Goal: Transaction & Acquisition: Purchase product/service

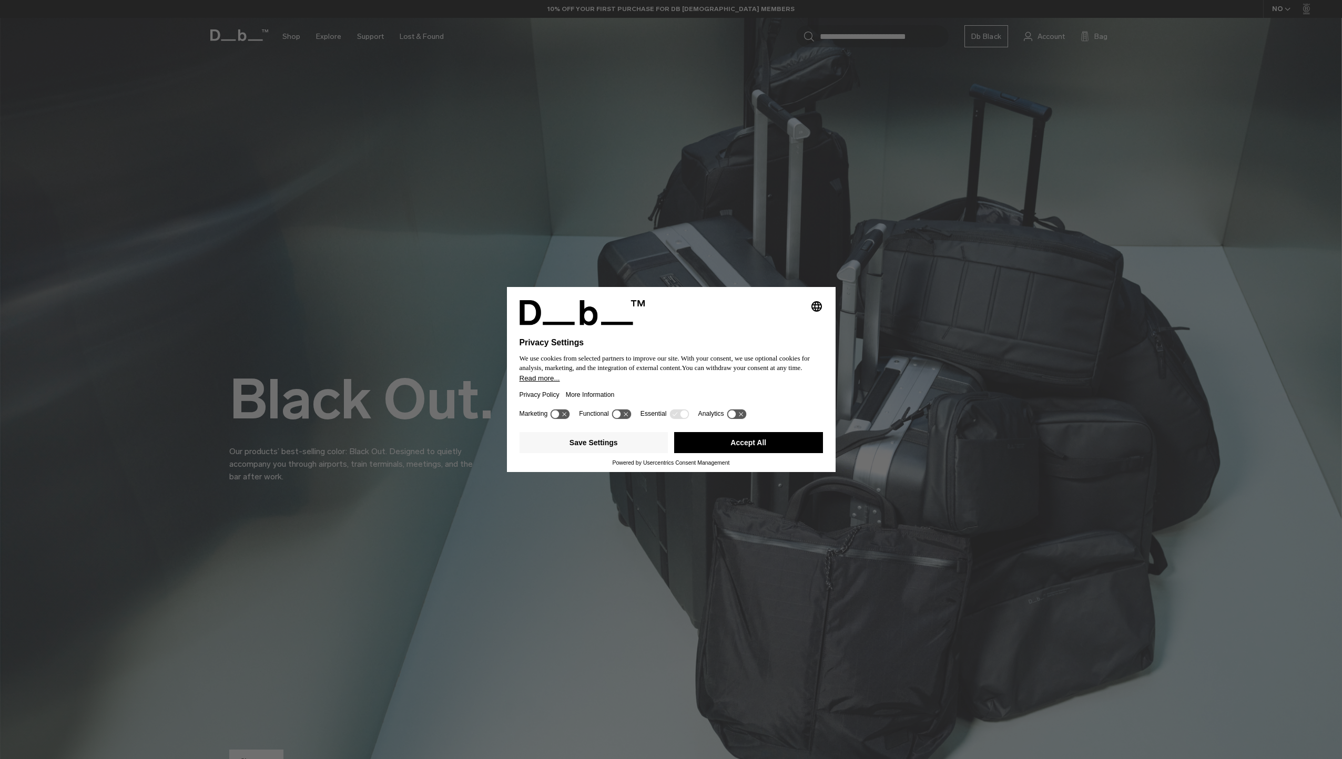
click at [620, 439] on button "Save Settings" at bounding box center [593, 442] width 149 height 21
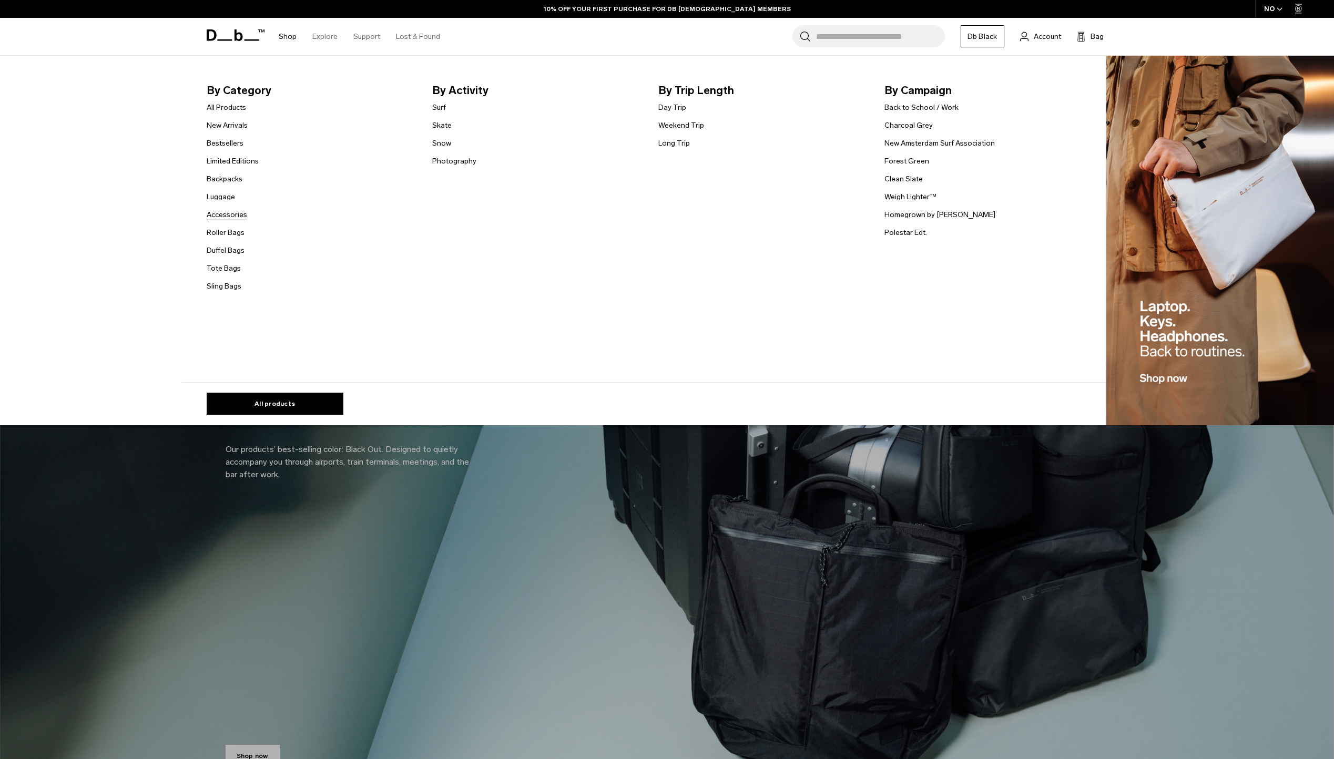
click at [231, 214] on link "Accessories" at bounding box center [227, 214] width 40 height 11
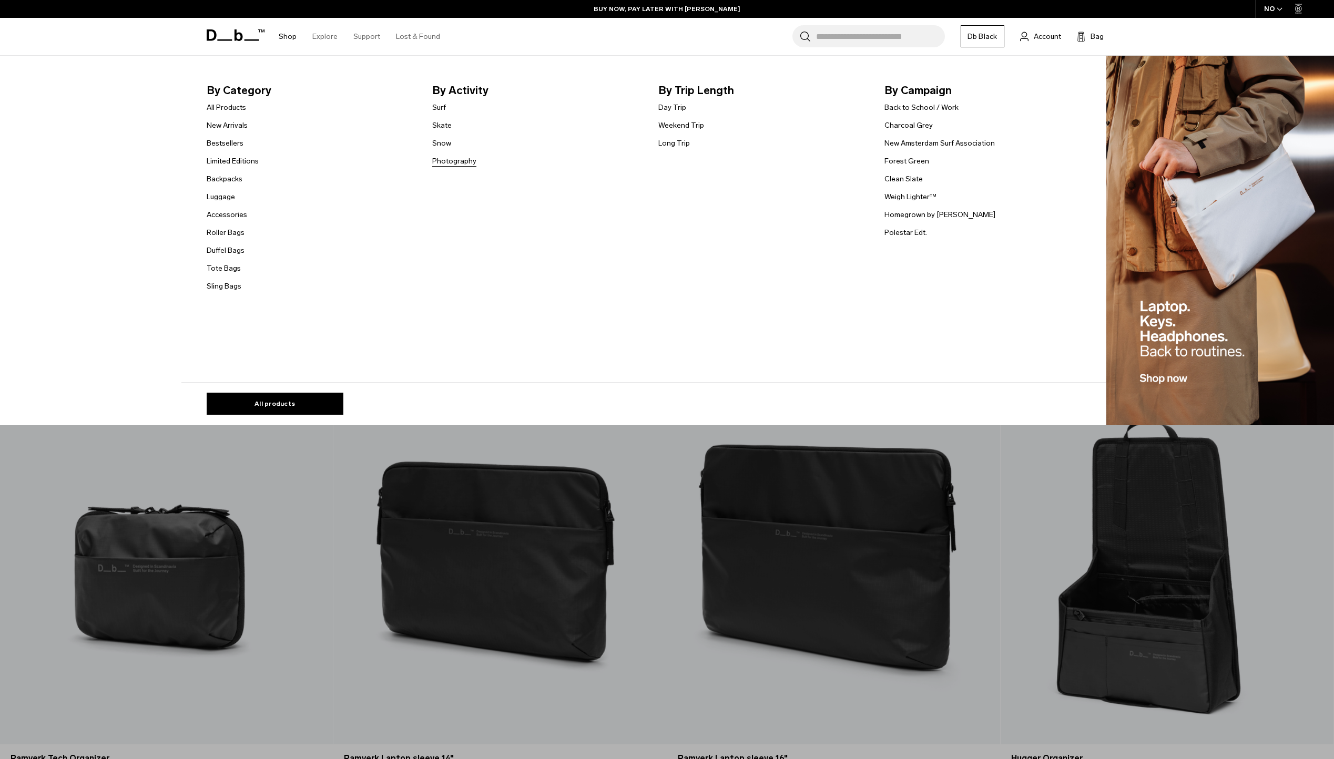
click at [449, 159] on link "Photography" at bounding box center [454, 161] width 44 height 11
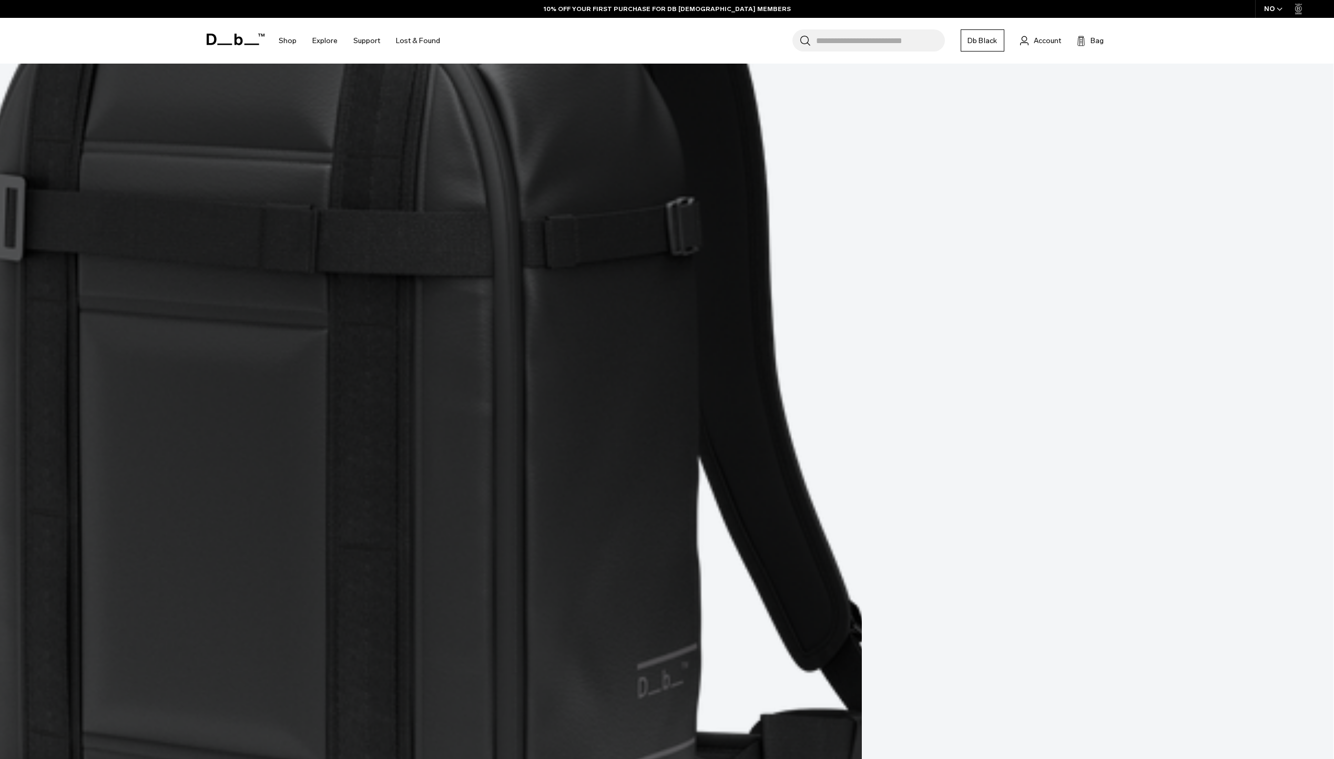
scroll to position [683, 0]
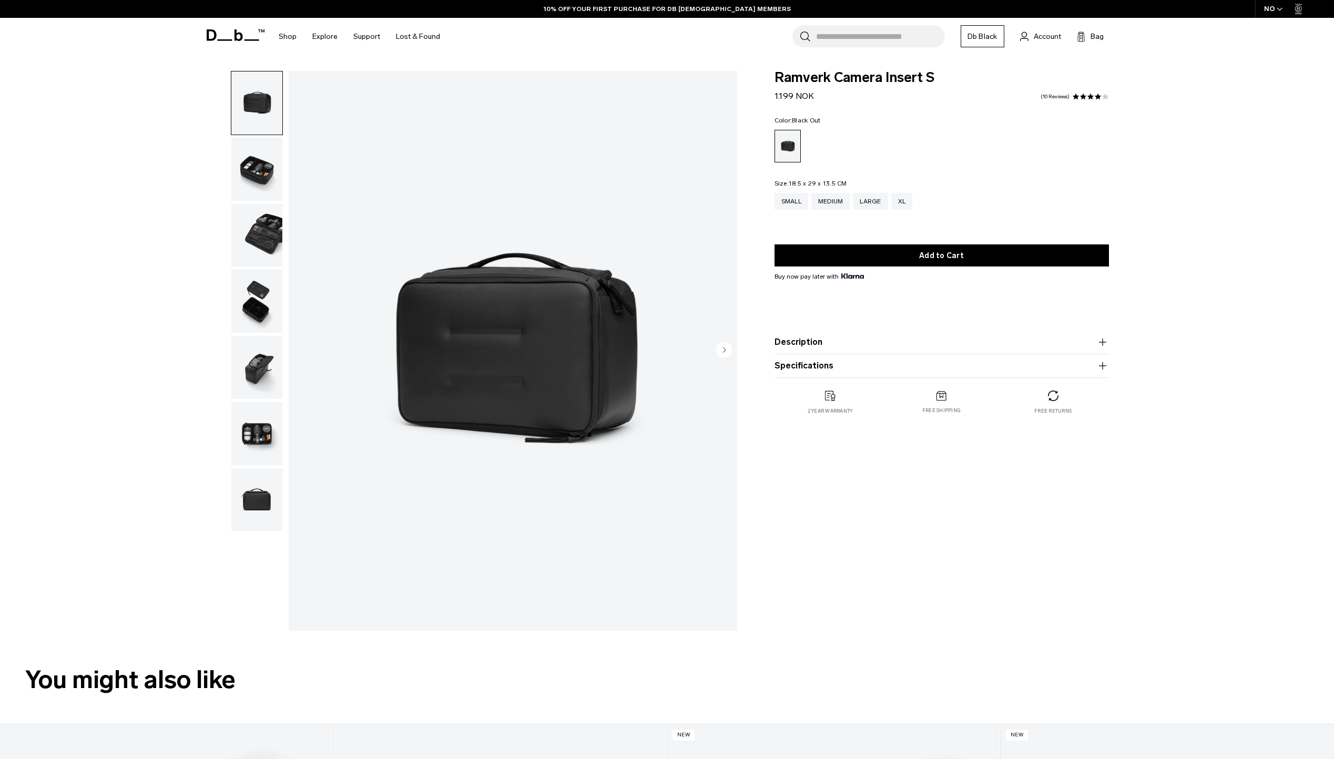
click at [728, 351] on circle "Next slide" at bounding box center [724, 350] width 16 height 16
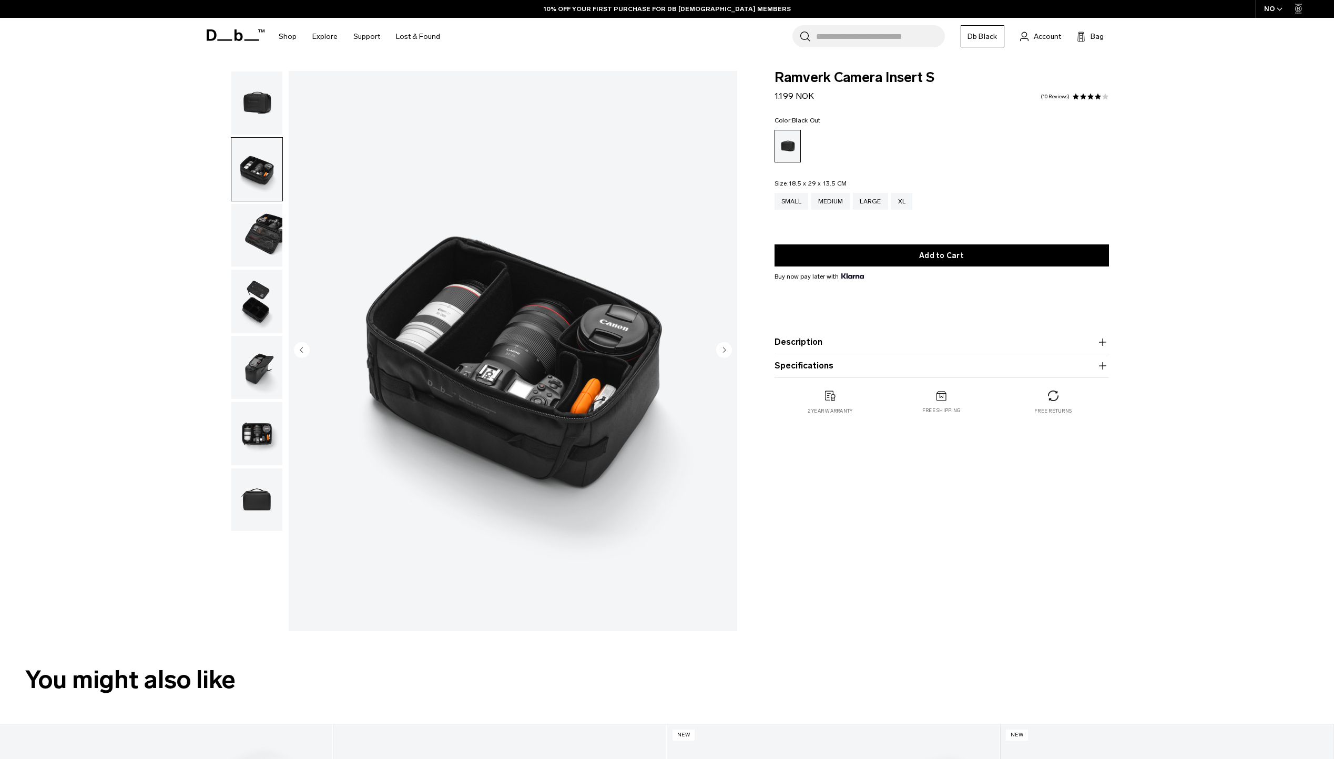
click at [728, 351] on circle "Next slide" at bounding box center [724, 350] width 16 height 16
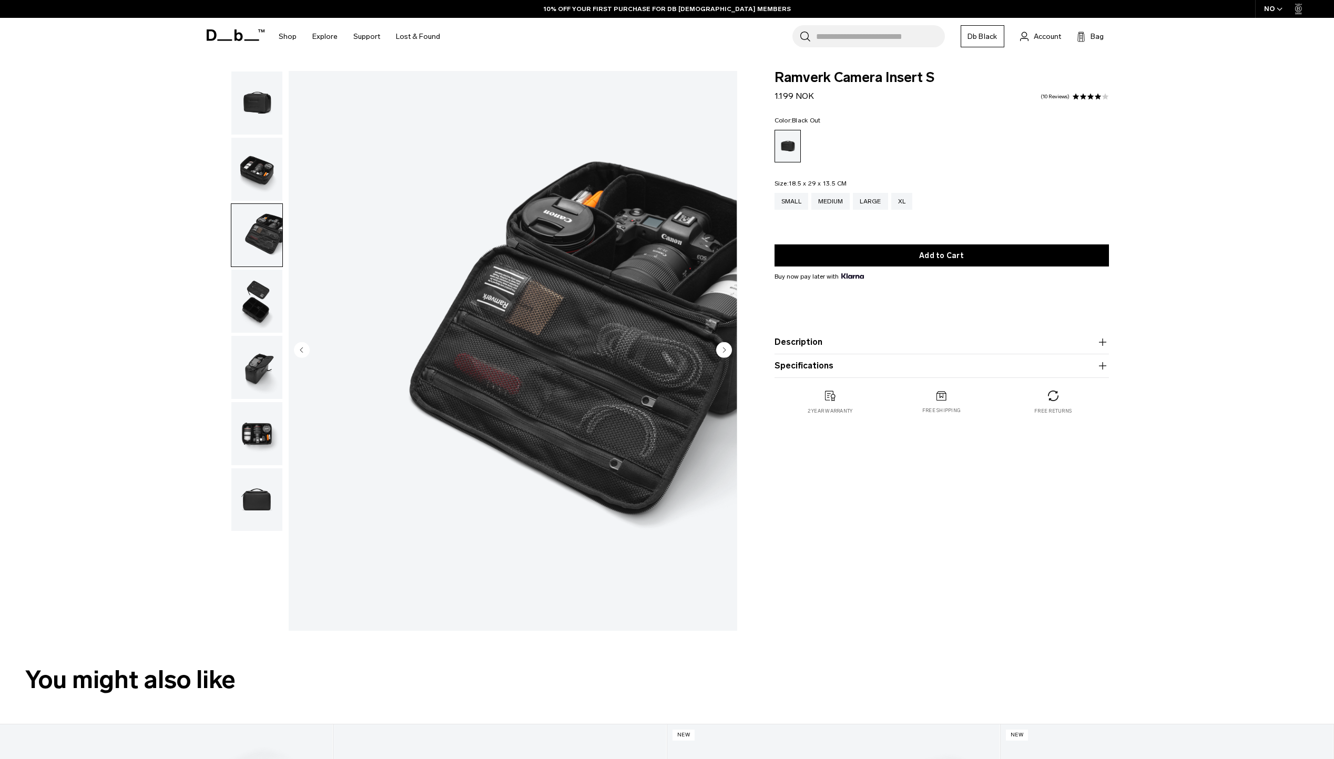
click at [728, 351] on circle "Next slide" at bounding box center [724, 350] width 16 height 16
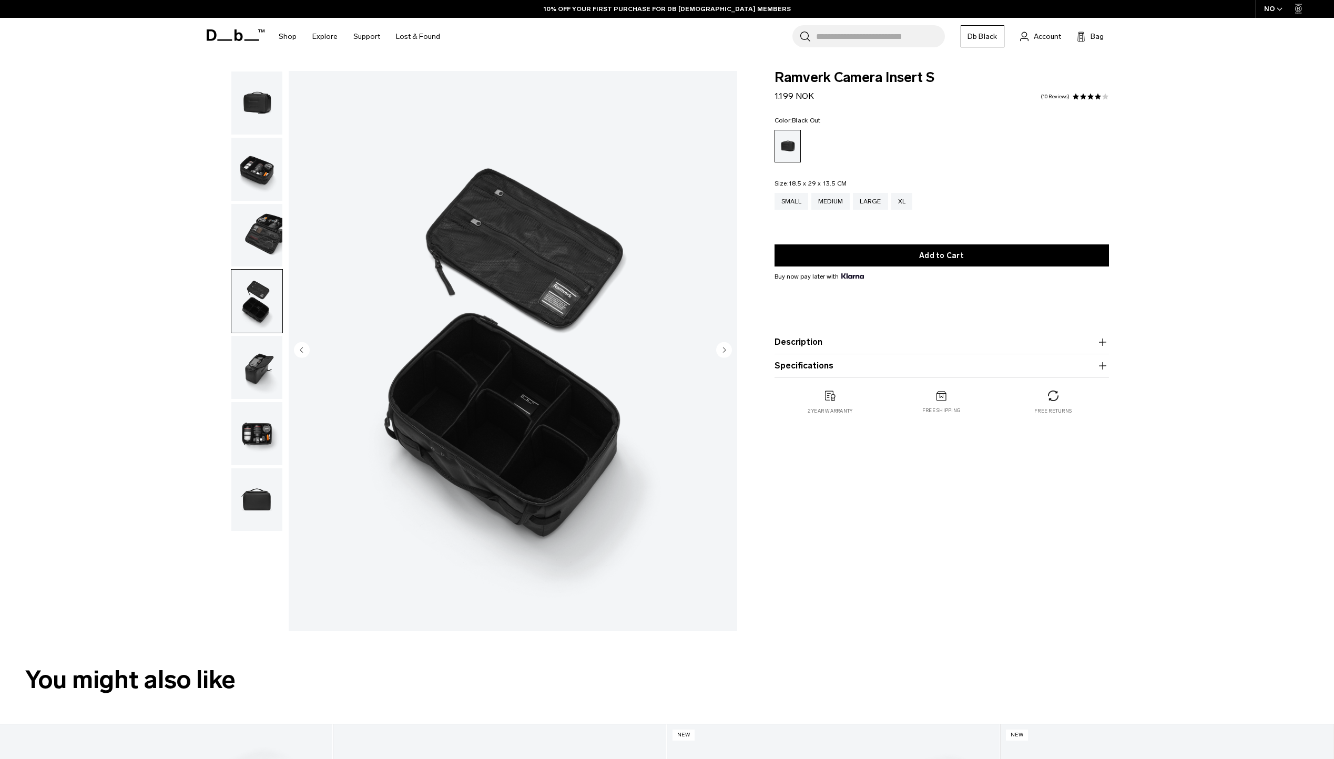
click at [728, 351] on circle "Next slide" at bounding box center [724, 350] width 16 height 16
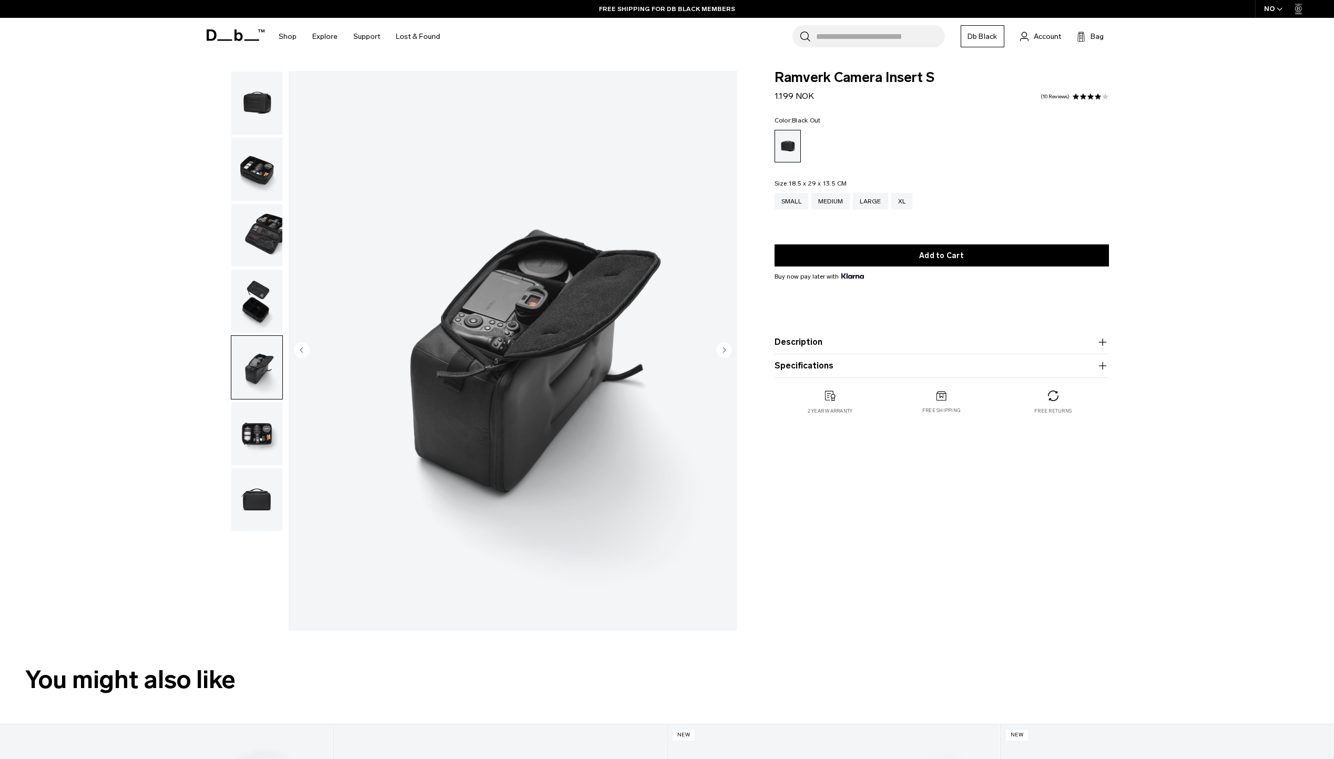
click at [728, 351] on circle "Next slide" at bounding box center [724, 350] width 16 height 16
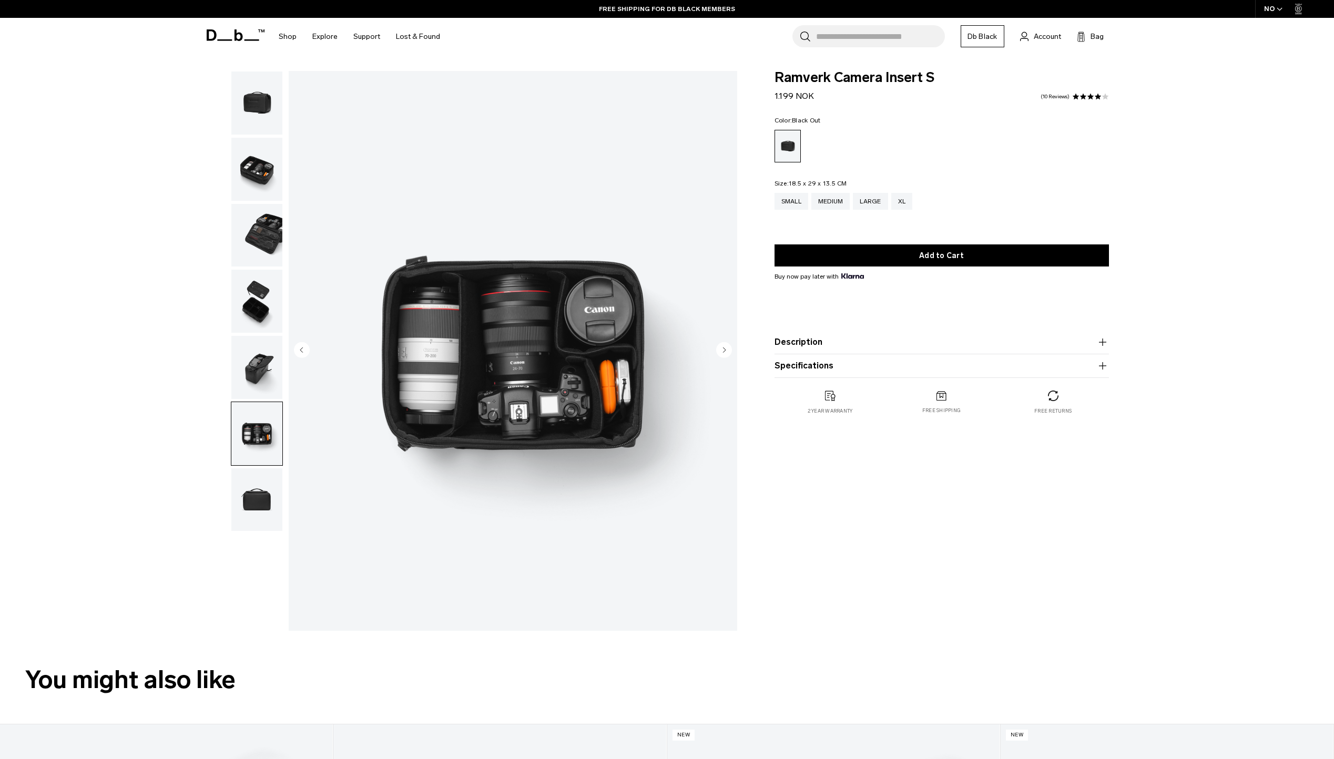
click at [728, 351] on circle "Next slide" at bounding box center [724, 350] width 16 height 16
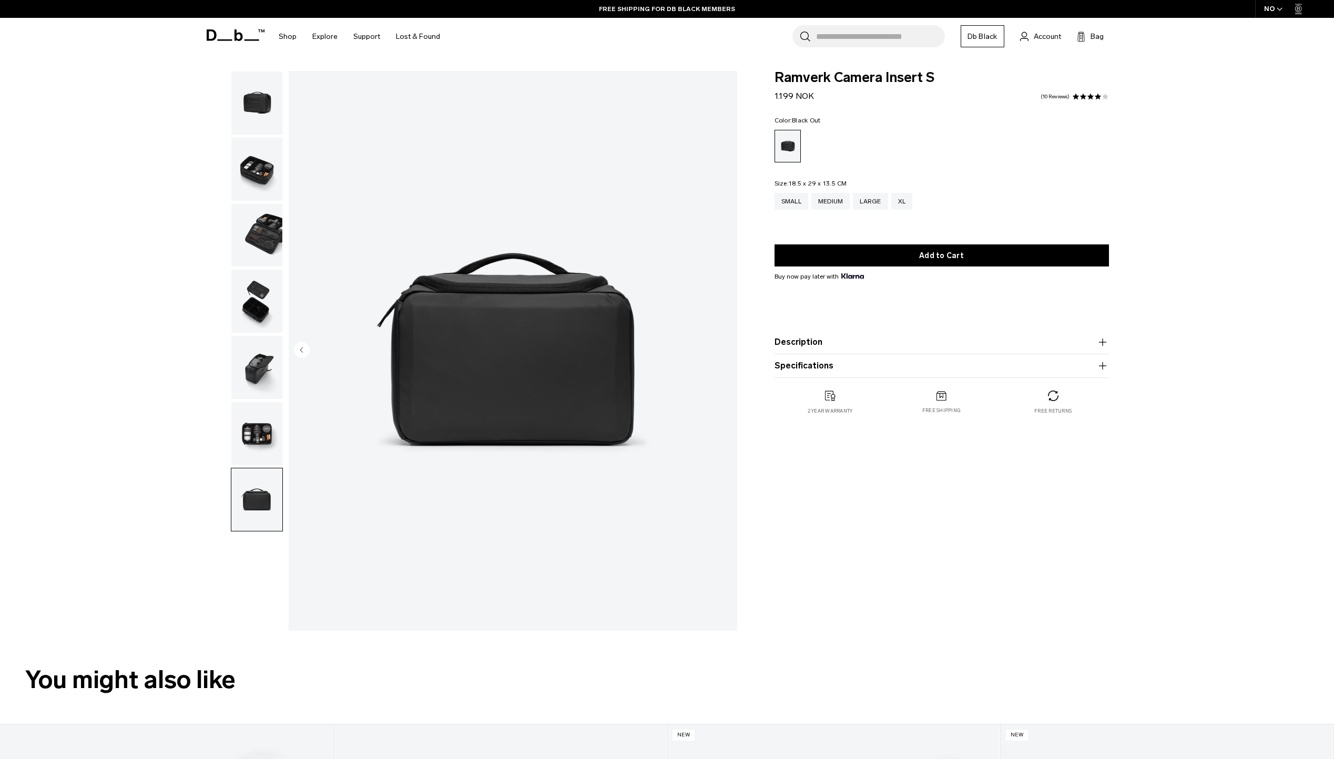
click at [728, 351] on img "7 / 7" at bounding box center [513, 351] width 448 height 560
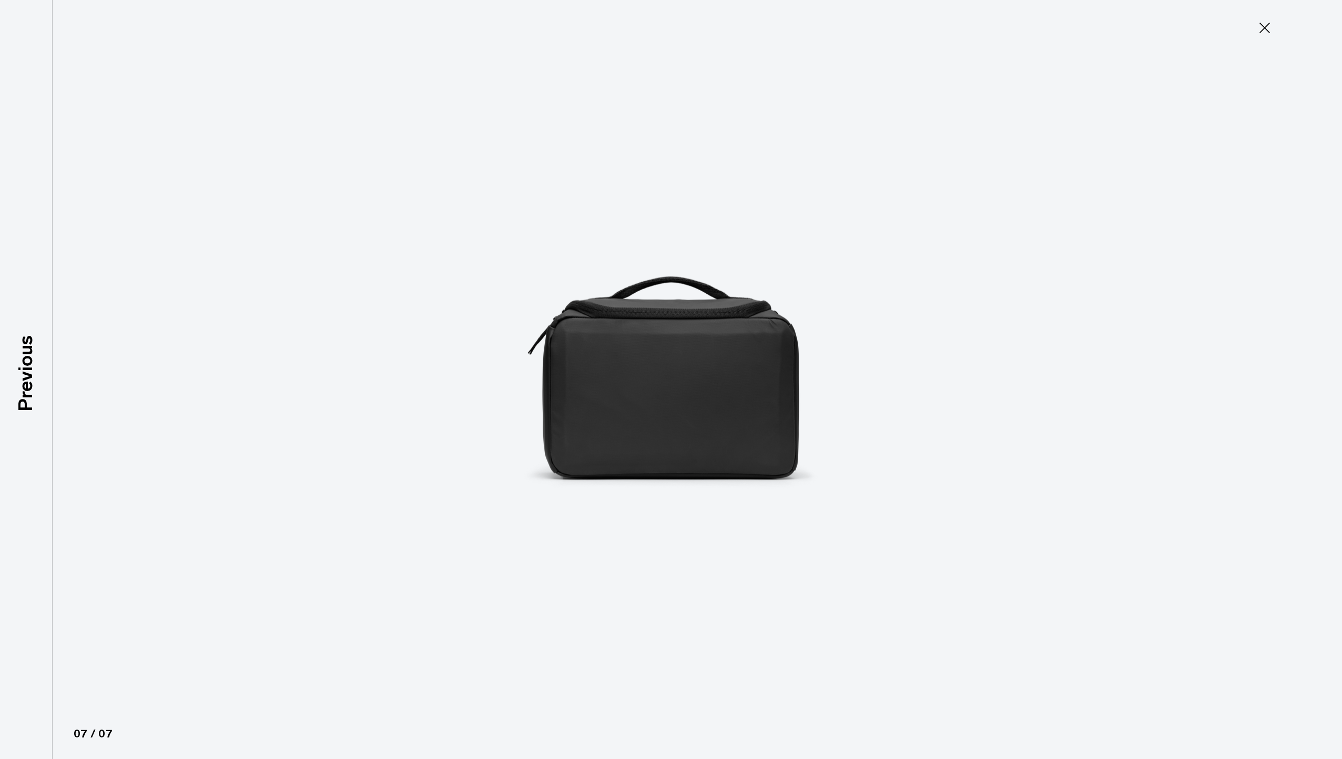
type button "Close"
click at [1272, 23] on icon at bounding box center [1264, 27] width 17 height 17
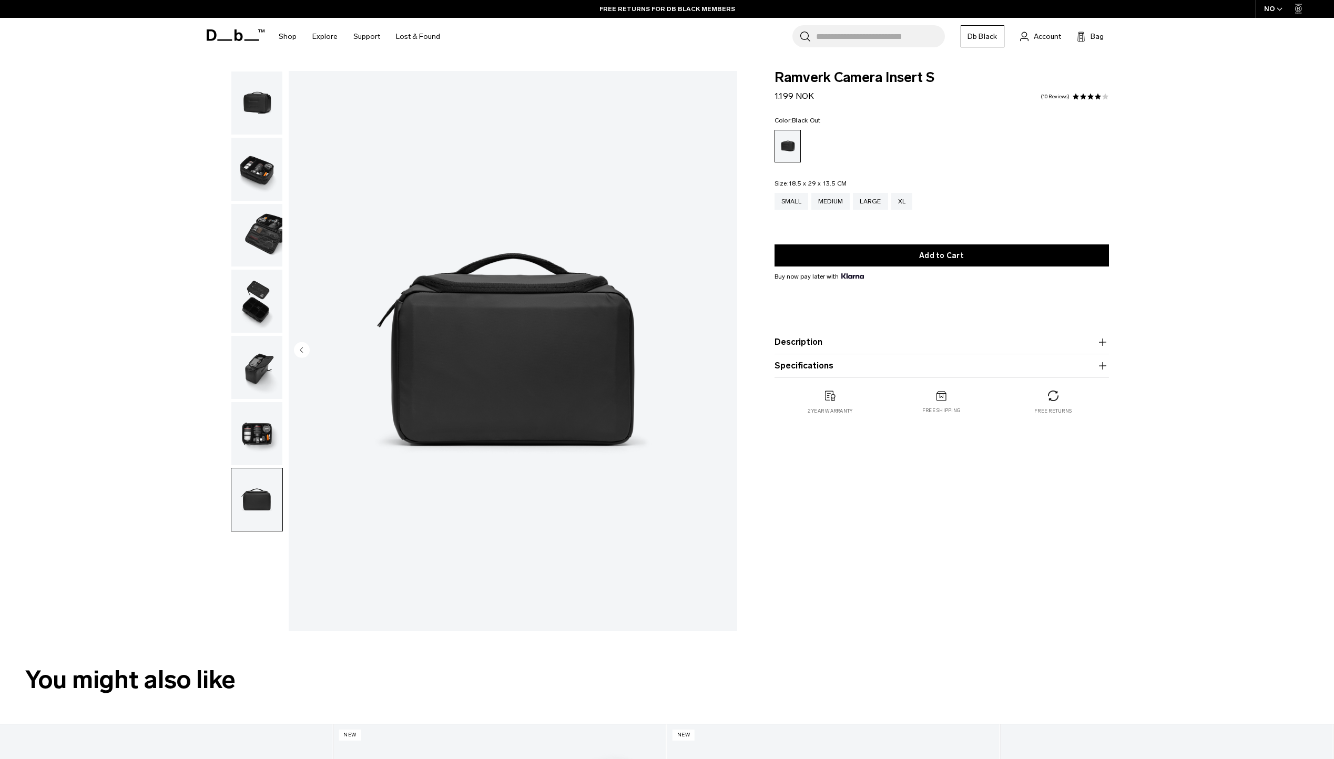
click at [257, 110] on img "button" at bounding box center [256, 102] width 51 height 63
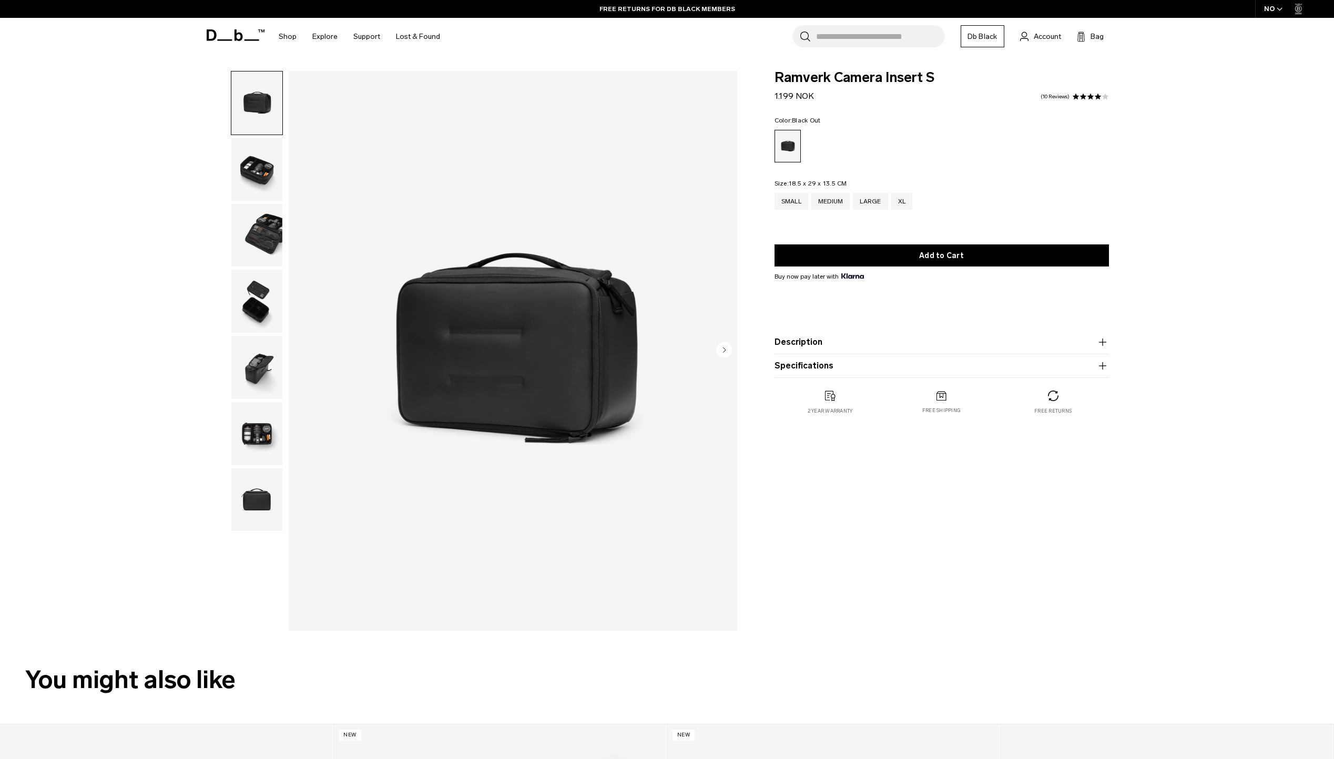
click at [260, 436] on img "button" at bounding box center [256, 433] width 51 height 63
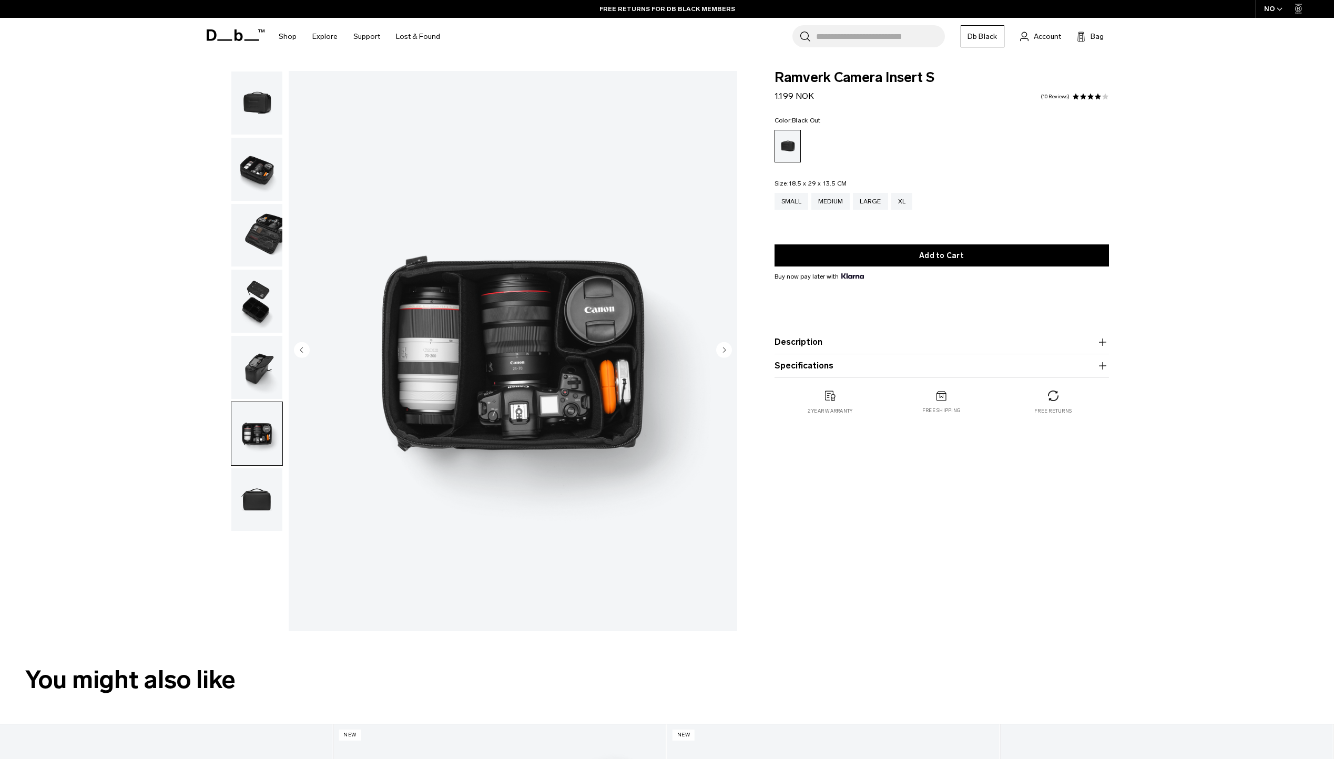
click at [258, 504] on img "button" at bounding box center [256, 499] width 51 height 63
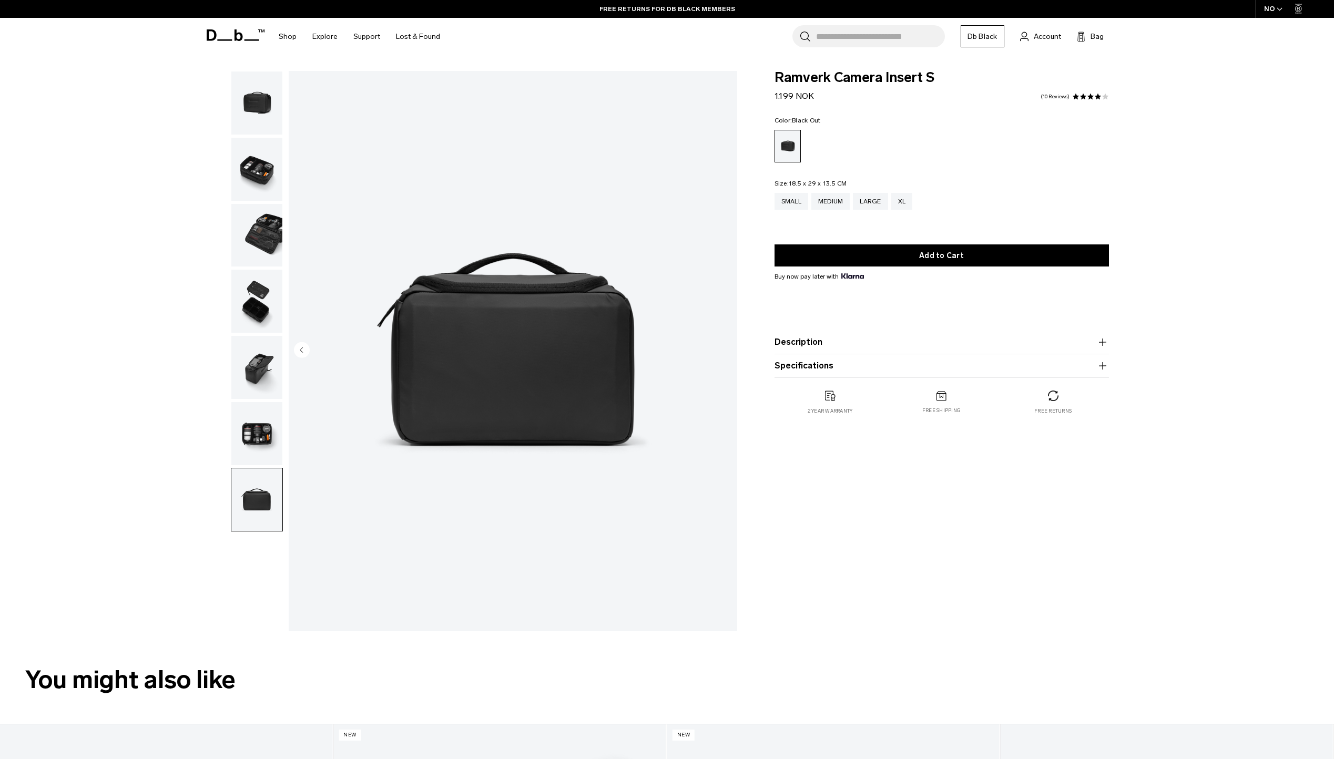
click at [256, 316] on img "button" at bounding box center [256, 301] width 51 height 63
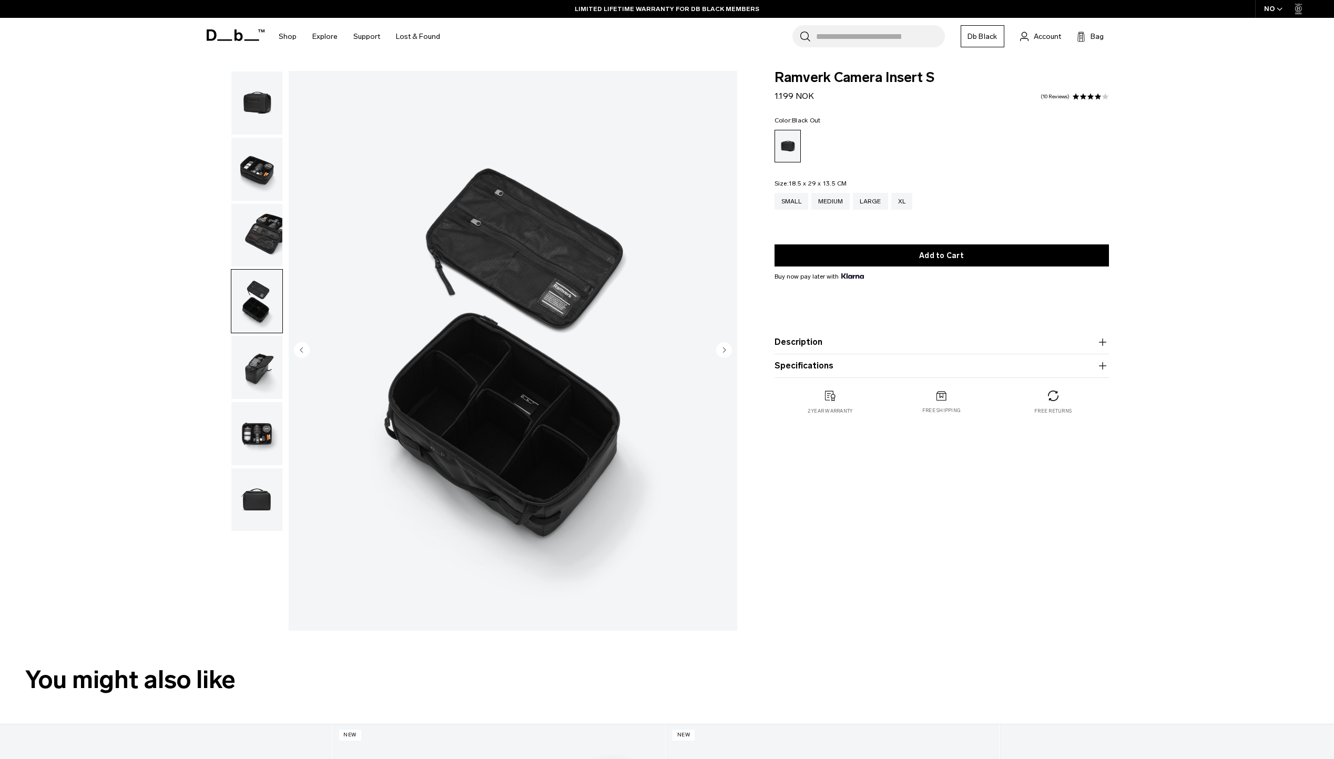
click at [255, 246] on img "button" at bounding box center [256, 235] width 51 height 63
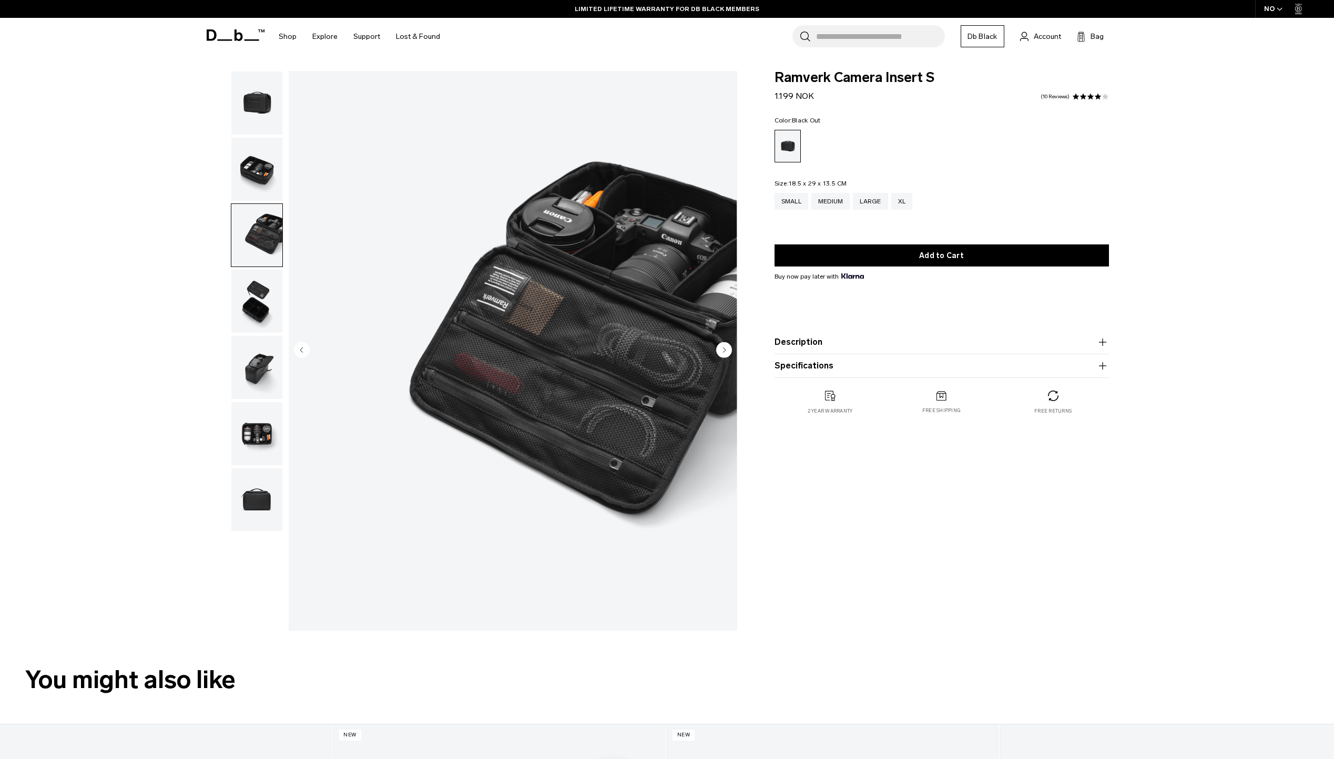
click at [250, 170] on img "button" at bounding box center [256, 169] width 51 height 63
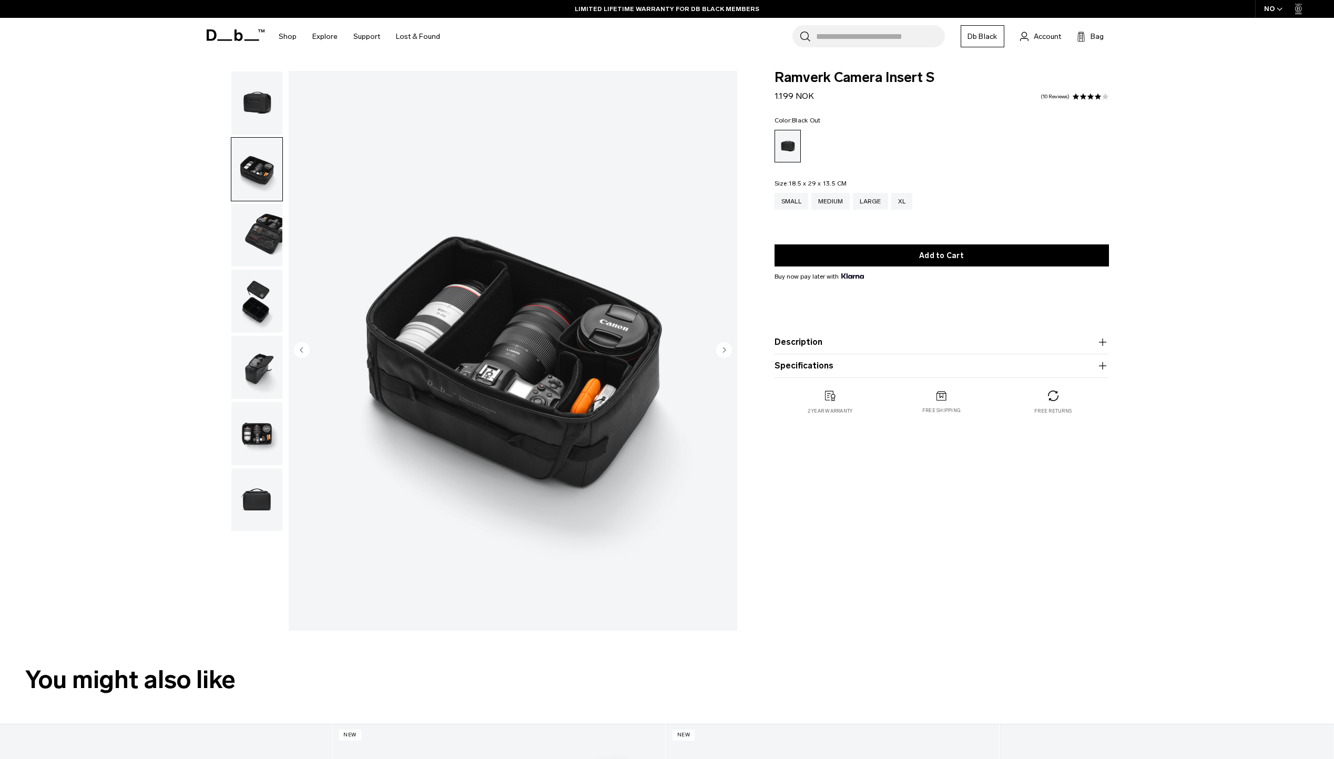
click at [252, 96] on img "button" at bounding box center [256, 102] width 51 height 63
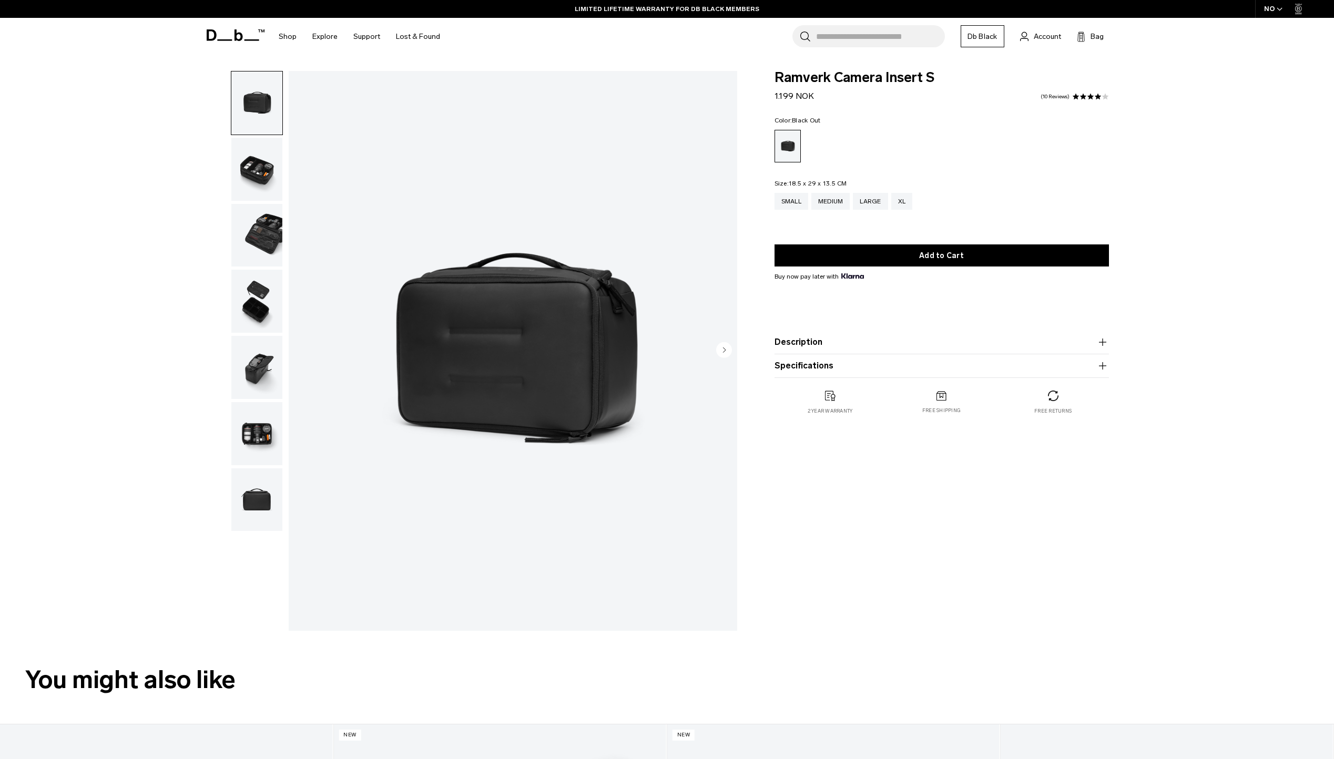
click at [800, 341] on button "Description" at bounding box center [941, 342] width 334 height 13
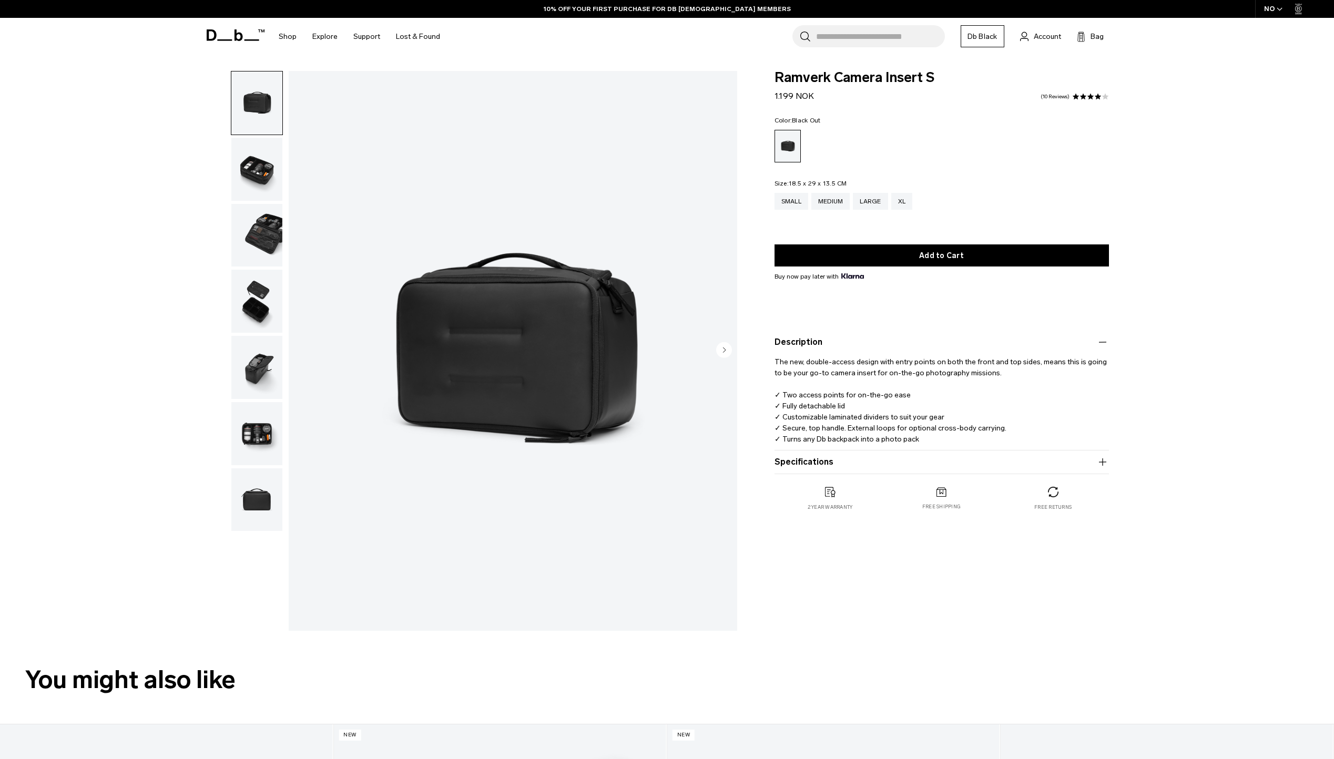
click at [800, 341] on button "Description" at bounding box center [941, 342] width 334 height 13
